Goal: Navigation & Orientation: Find specific page/section

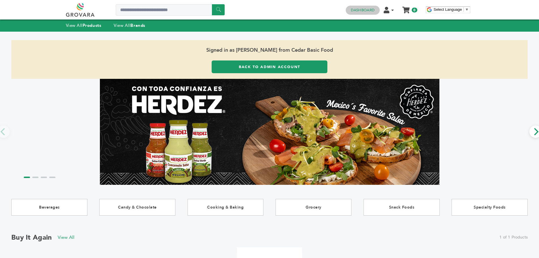
click at [353, 11] on link "Dashboard" at bounding box center [363, 10] width 24 height 5
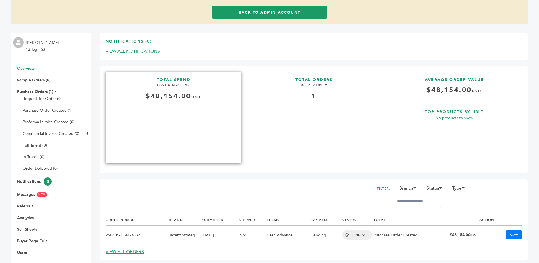
scroll to position [45, 0]
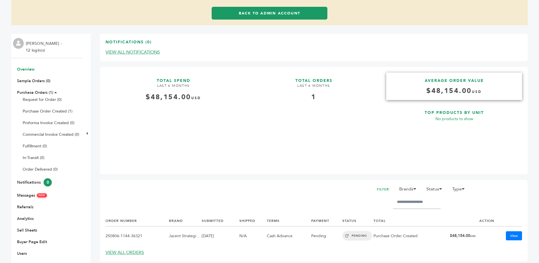
click at [454, 91] on h4 "$48,154.00 USD" at bounding box center [454, 93] width 136 height 14
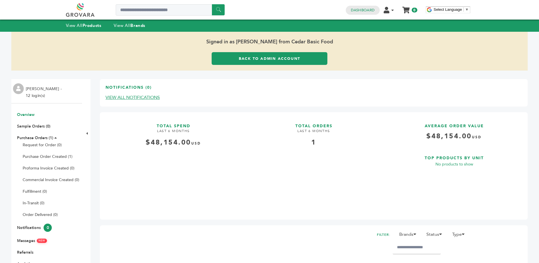
click at [253, 70] on div "Issa Nammour - 12 login(s) Overview Sample Orders (0) Purchase Orders (1) Reque…" at bounding box center [269, 202] width 517 height 265
click at [251, 63] on link "Back to Admin Account" at bounding box center [270, 58] width 116 height 13
